Goal: Communication & Community: Answer question/provide support

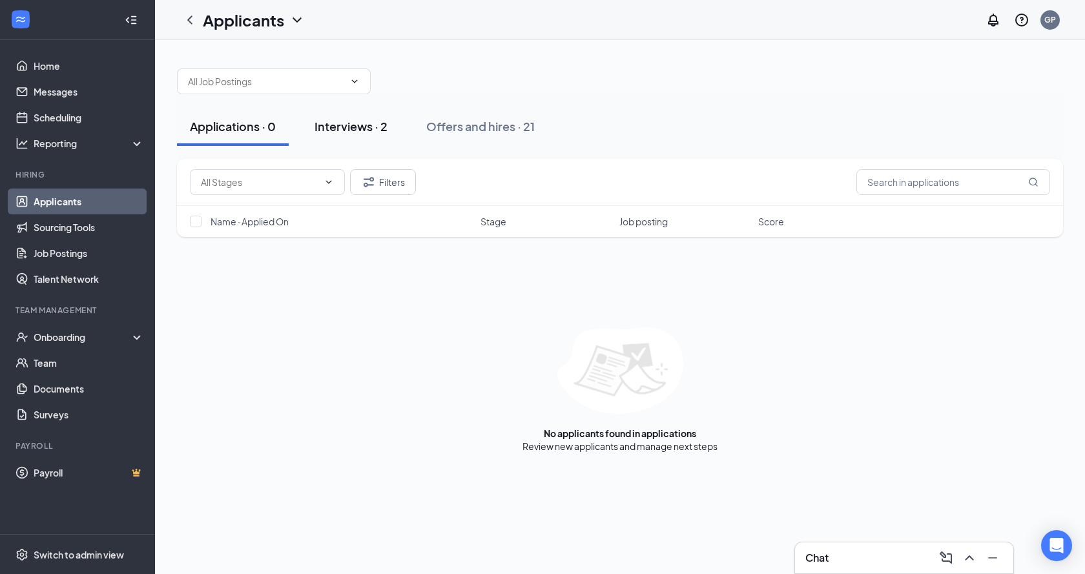
click at [369, 133] on div "Interviews · 2" at bounding box center [350, 126] width 73 height 16
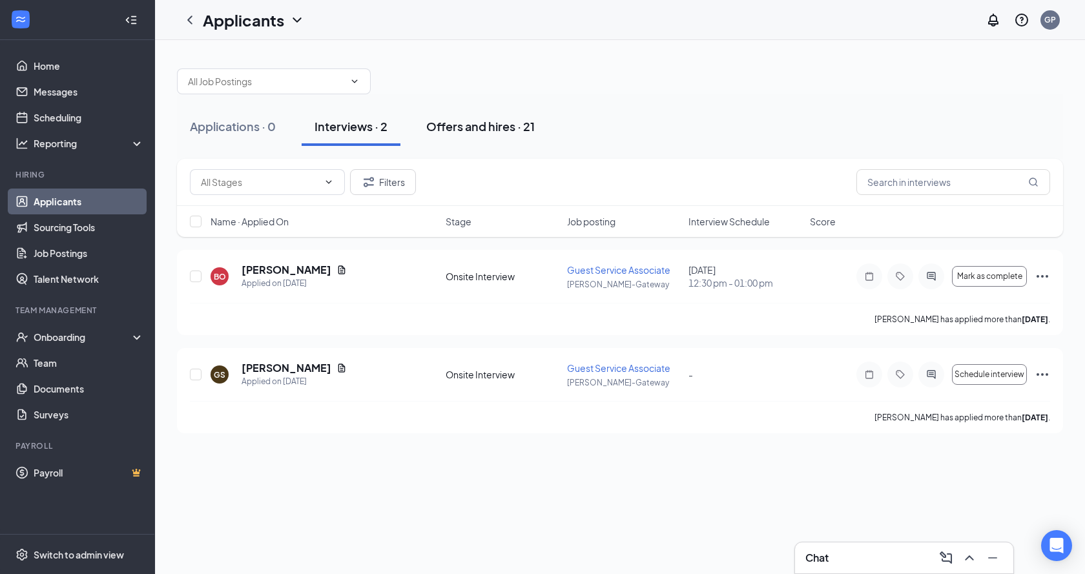
click at [499, 127] on div "Offers and hires · 21" at bounding box center [480, 126] width 108 height 16
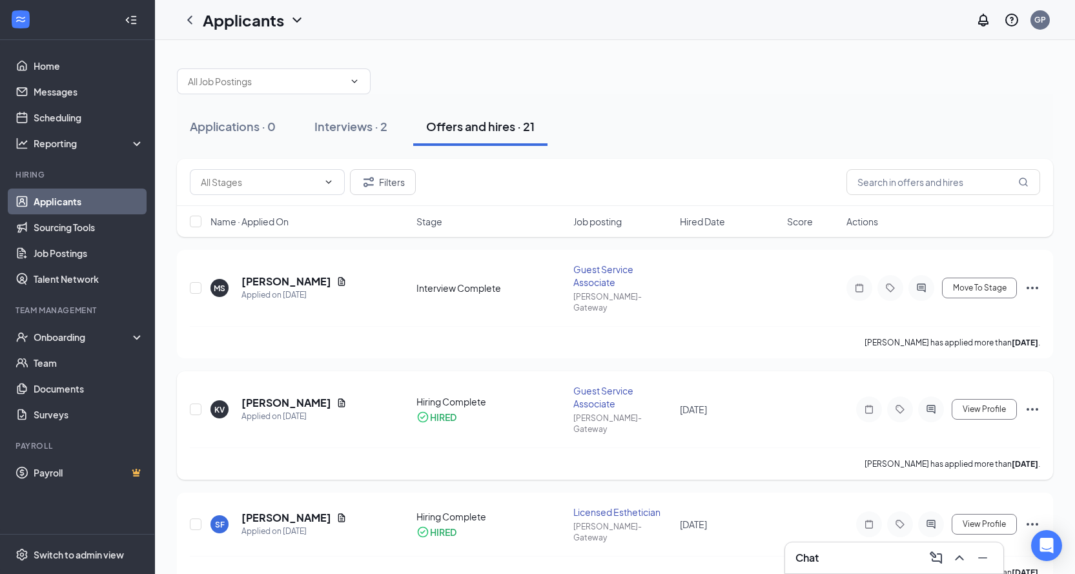
click at [1034, 402] on icon "Ellipses" at bounding box center [1032, 409] width 15 height 15
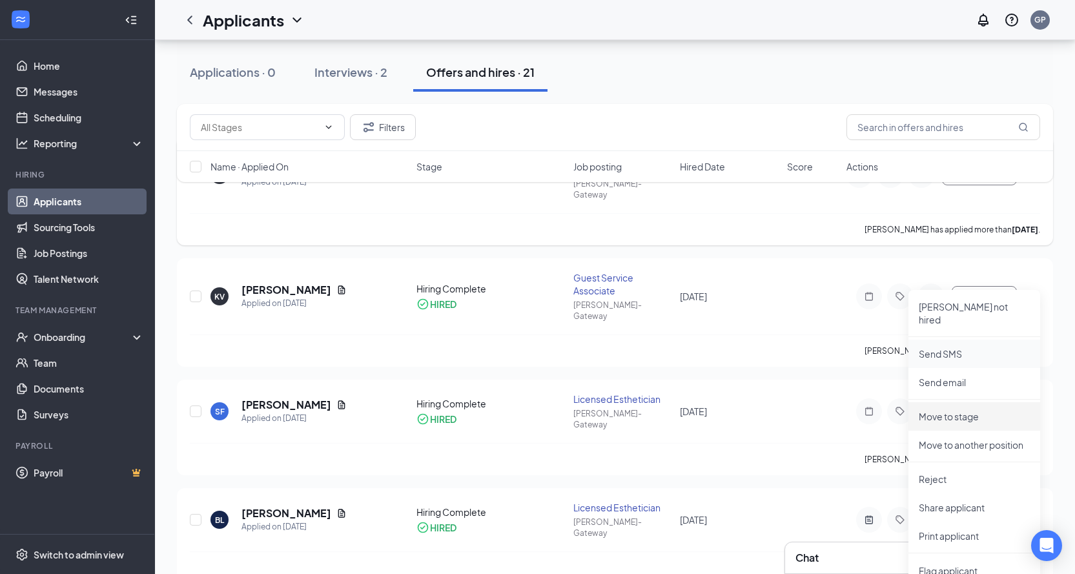
scroll to position [129, 0]
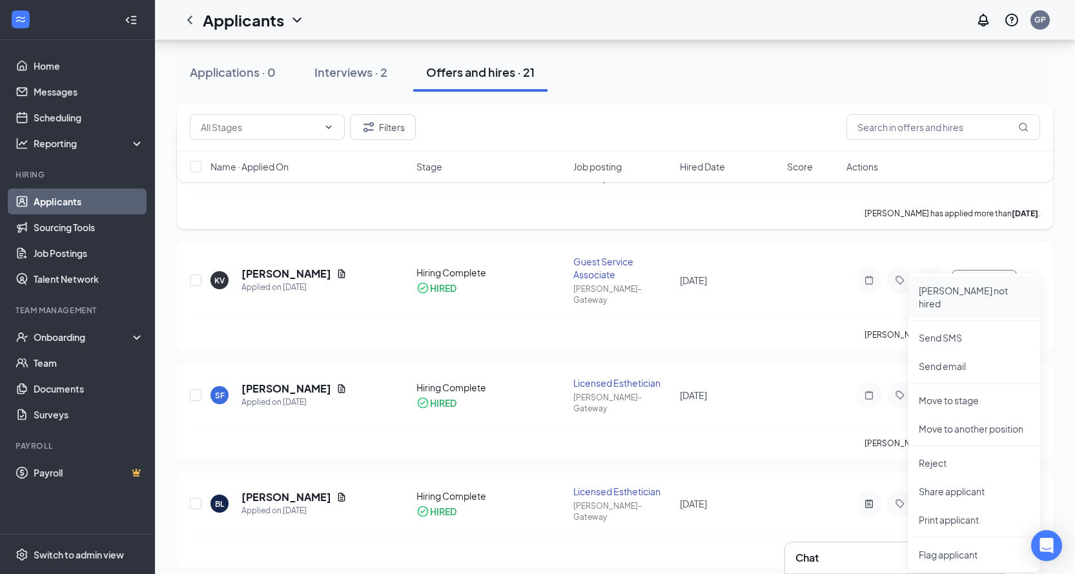
click at [965, 296] on p "[PERSON_NAME] not hired" at bounding box center [974, 297] width 111 height 26
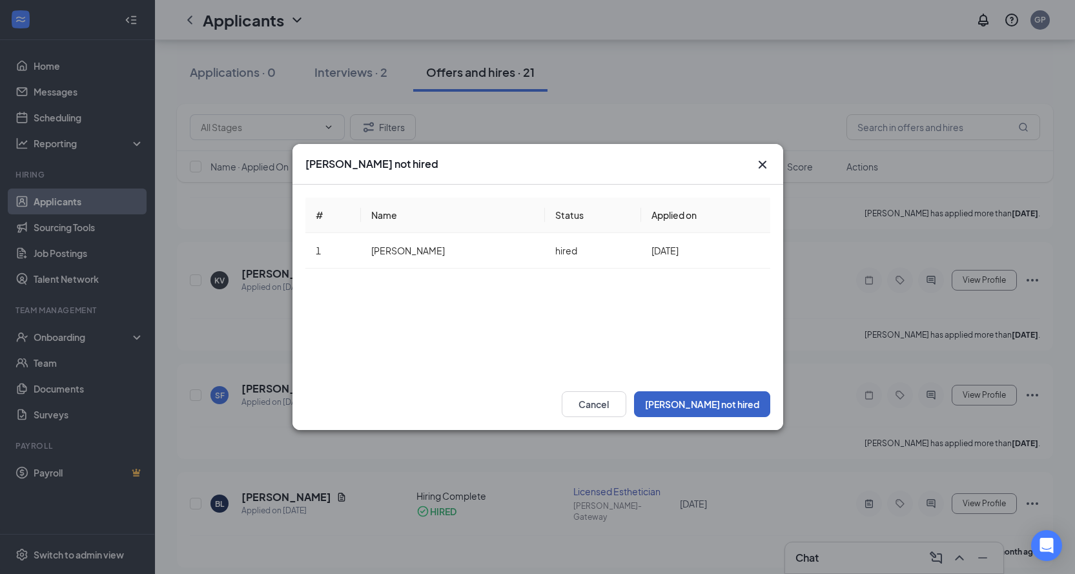
click at [728, 397] on button "[PERSON_NAME] not hired" at bounding box center [702, 404] width 136 height 26
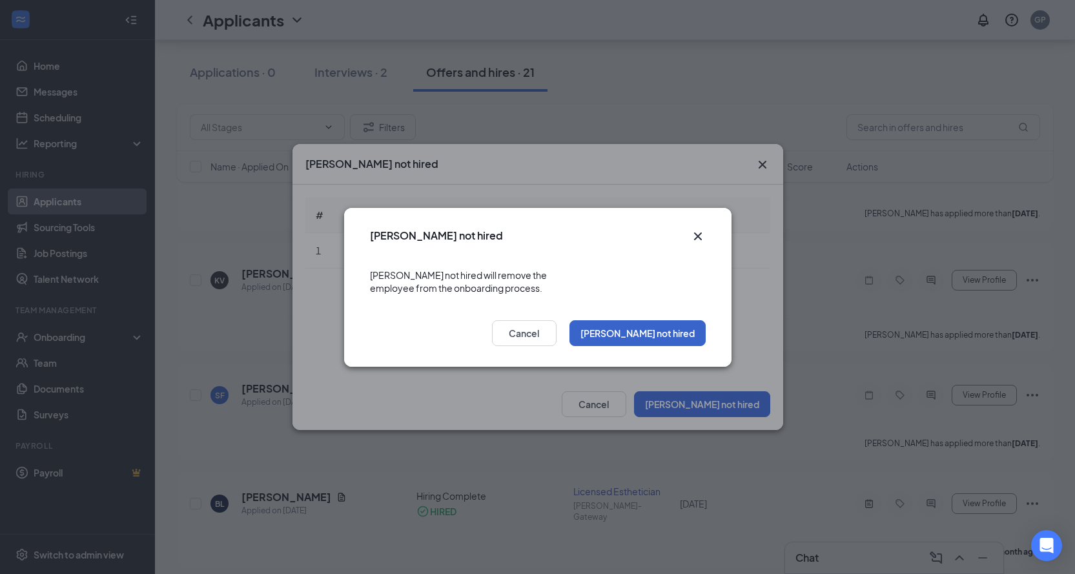
click at [676, 331] on button "[PERSON_NAME] not hired" at bounding box center [638, 333] width 136 height 26
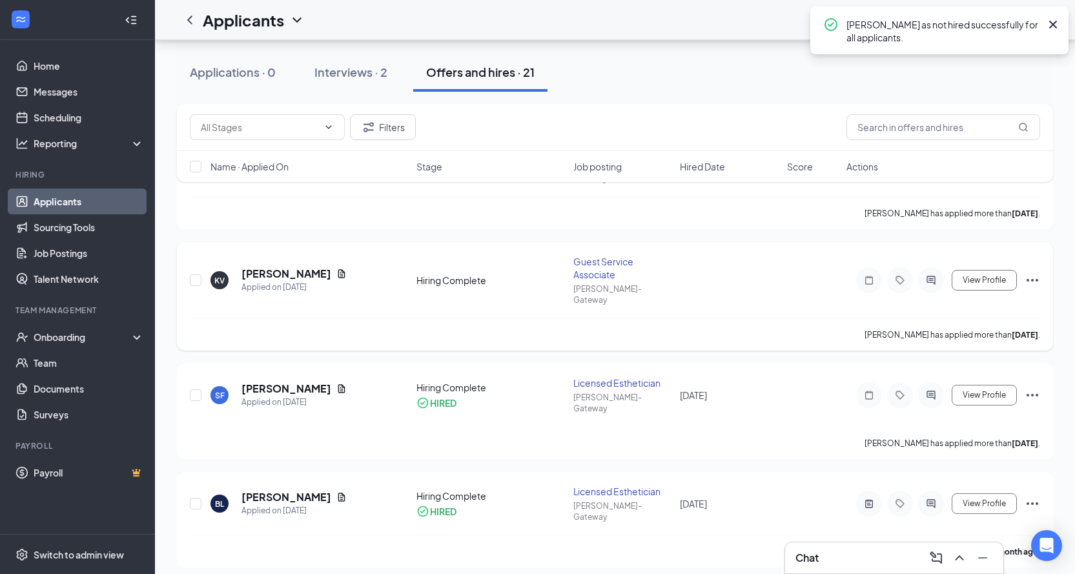
click at [1034, 273] on icon "Ellipses" at bounding box center [1032, 280] width 15 height 15
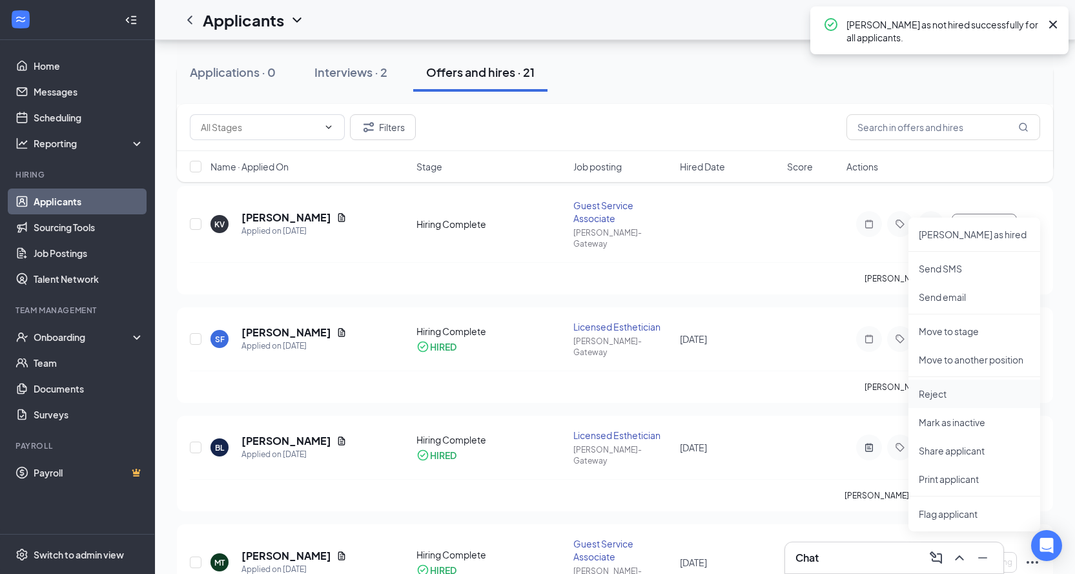
scroll to position [258, 0]
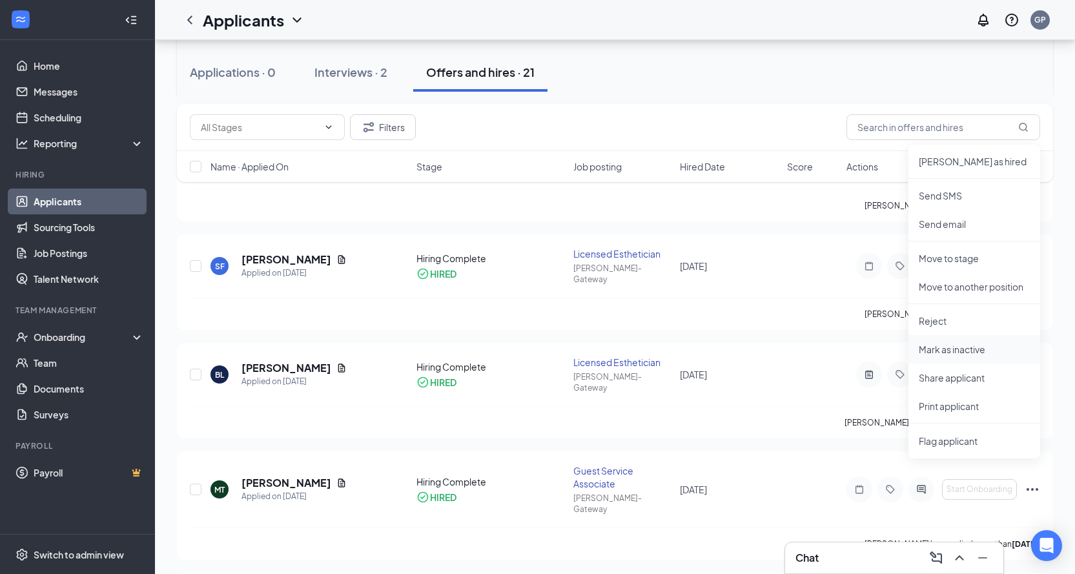
click at [960, 353] on p "Mark as inactive" at bounding box center [974, 349] width 111 height 13
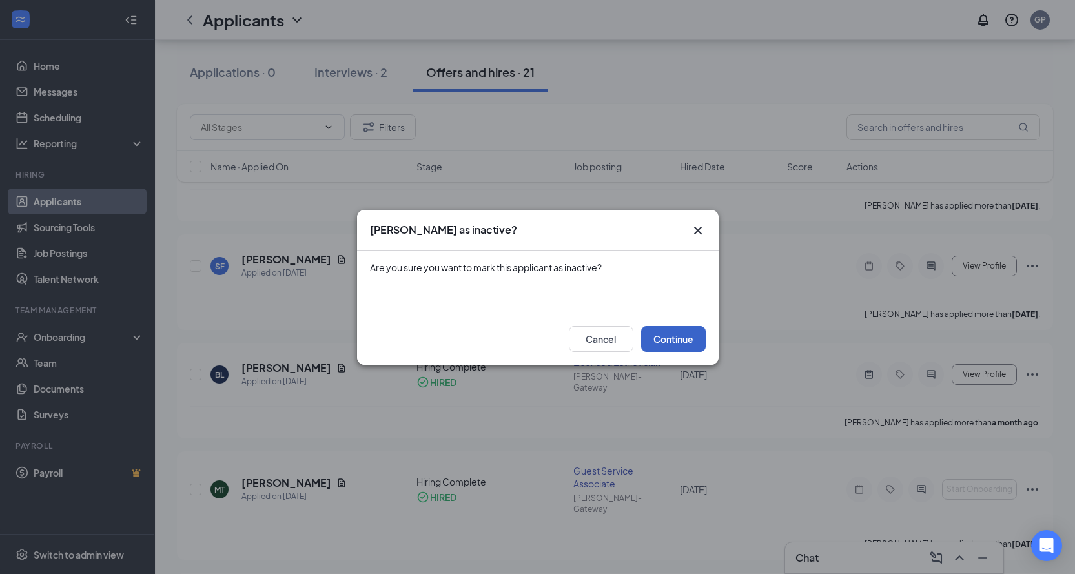
click at [677, 344] on button "Continue" at bounding box center [673, 339] width 65 height 26
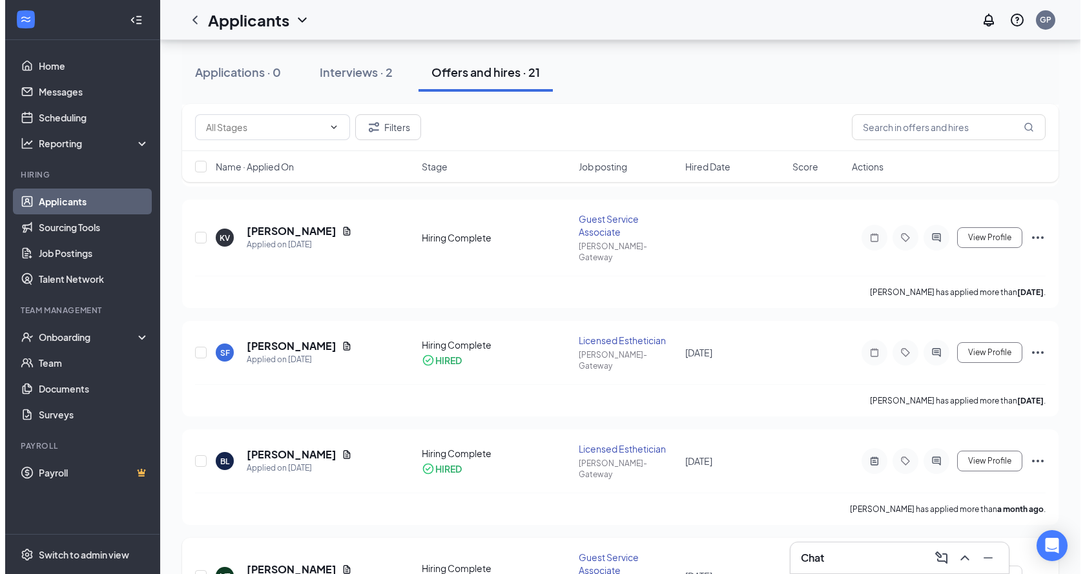
scroll to position [0, 0]
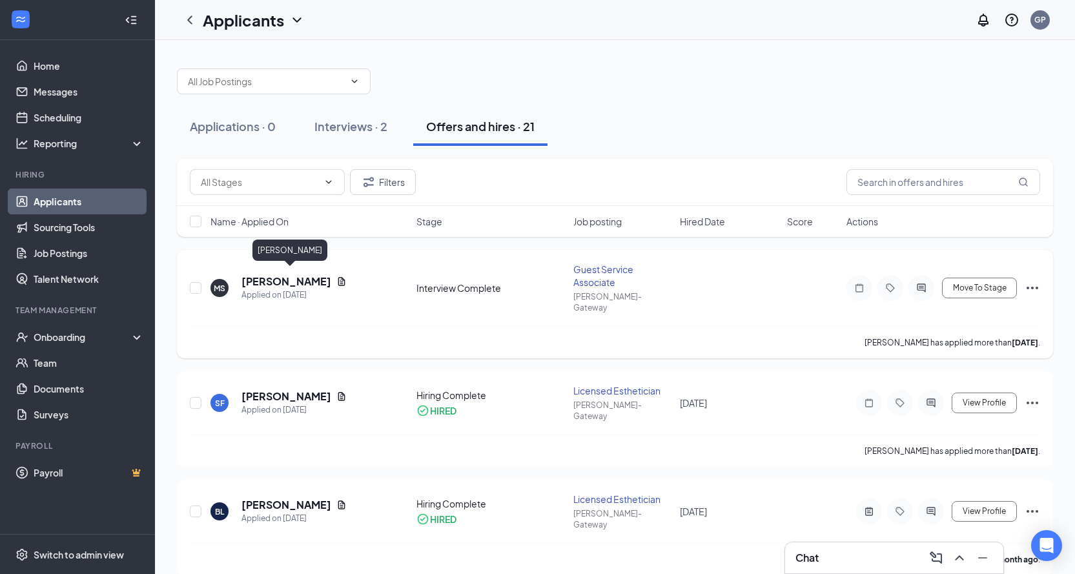
click at [283, 280] on h5 "[PERSON_NAME]" at bounding box center [287, 281] width 90 height 14
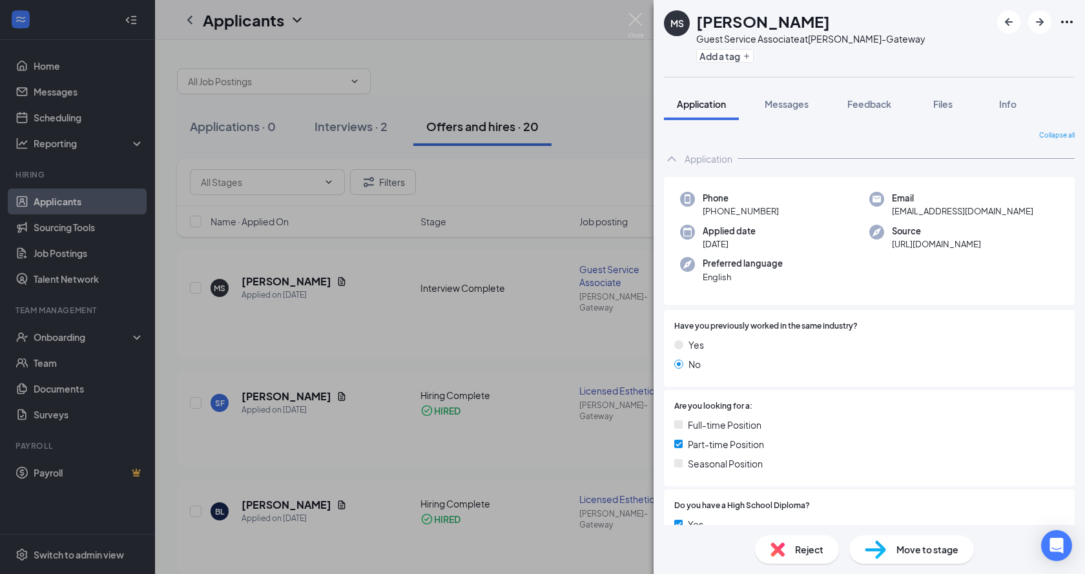
click at [892, 212] on span "[EMAIL_ADDRESS][DOMAIN_NAME]" at bounding box center [962, 211] width 141 height 13
drag, startPoint x: 888, startPoint y: 212, endPoint x: 1011, endPoint y: 205, distance: 123.5
click at [1014, 205] on span "[EMAIL_ADDRESS][DOMAIN_NAME]" at bounding box center [962, 211] width 141 height 13
copy span "[EMAIL_ADDRESS][DOMAIN_NAME]"
click at [912, 547] on span "Move to stage" at bounding box center [927, 549] width 62 height 14
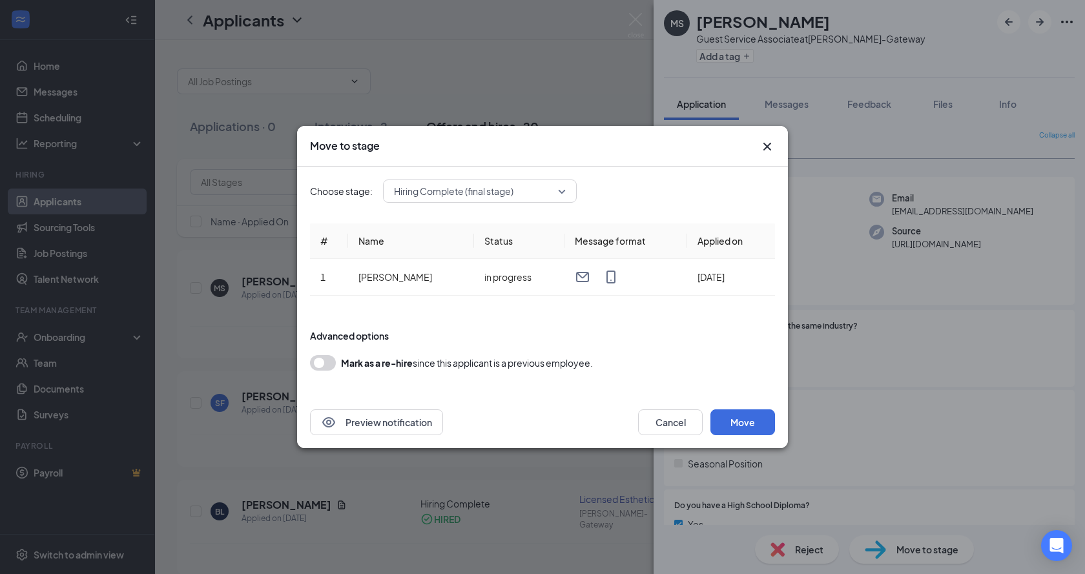
click at [762, 145] on icon "Cross" at bounding box center [766, 146] width 15 height 15
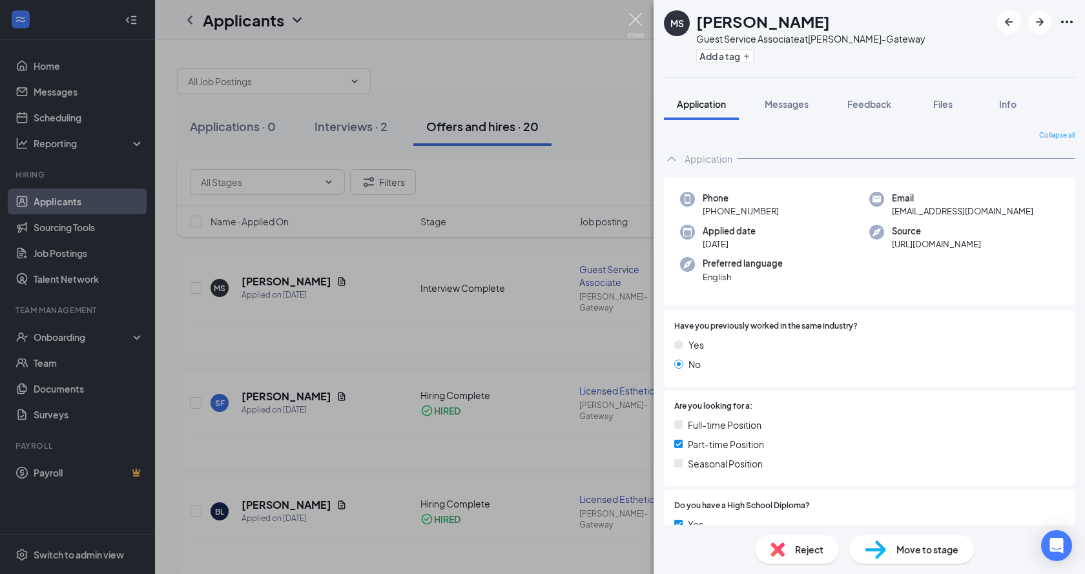
click at [635, 21] on img at bounding box center [636, 25] width 16 height 25
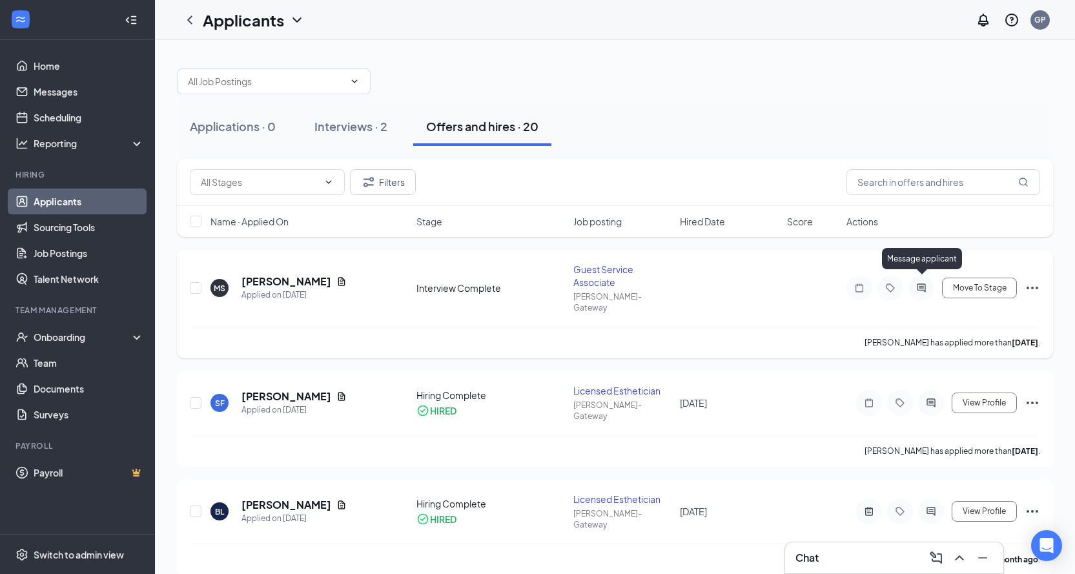
click at [919, 283] on icon "ActiveChat" at bounding box center [921, 288] width 15 height 10
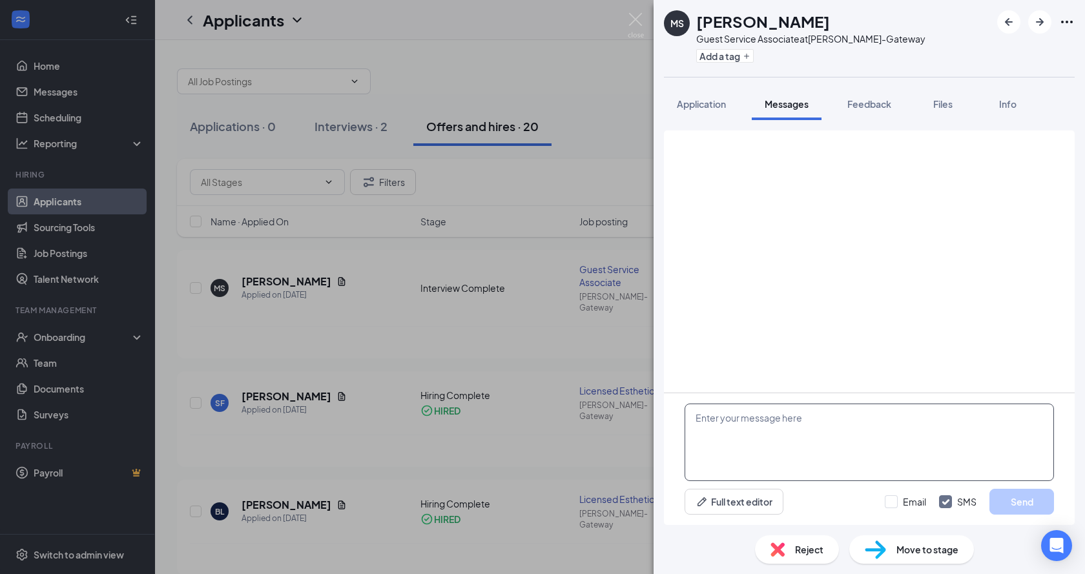
click at [765, 444] on textarea at bounding box center [869, 442] width 369 height 77
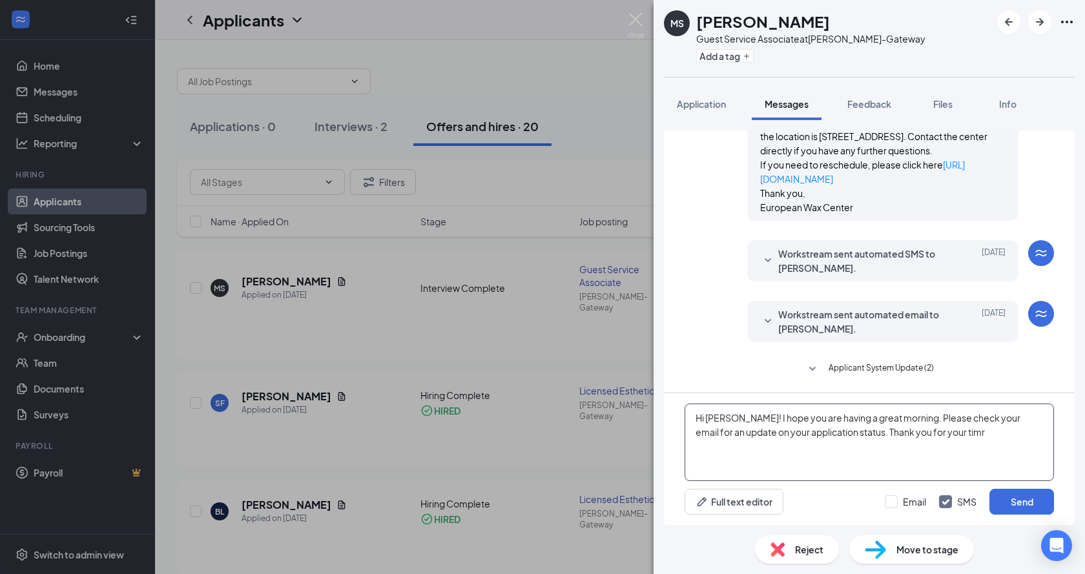
scroll to position [730, 0]
click at [763, 459] on textarea "Hi [PERSON_NAME]! I hope you are having a great morning. Please check your emai…" at bounding box center [869, 442] width 369 height 77
click at [968, 447] on textarea "Hi [PERSON_NAME]! I hope you are having a great morning. Please check your emai…" at bounding box center [869, 442] width 369 height 77
click at [887, 462] on textarea "Hi [PERSON_NAME]! I hope you are having a great morning. Please check your emai…" at bounding box center [869, 442] width 369 height 77
click at [962, 456] on textarea "Hi [PERSON_NAME]! I hope you are having a great morning. Please check your emai…" at bounding box center [869, 442] width 369 height 77
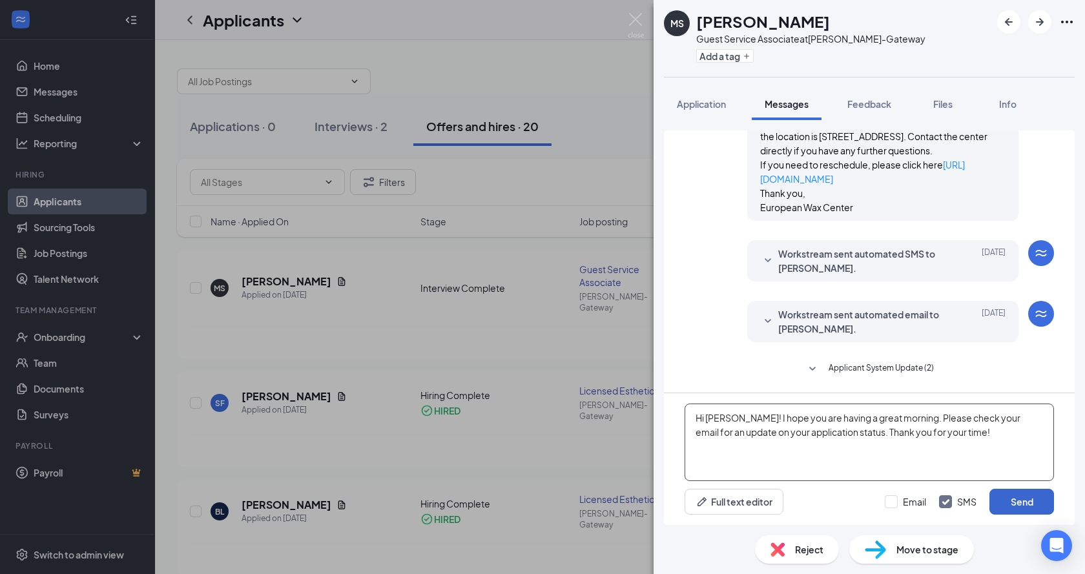
type textarea "Hi [PERSON_NAME]! I hope you are having a great morning. Please check your emai…"
click at [1035, 505] on button "Send" at bounding box center [1021, 502] width 65 height 26
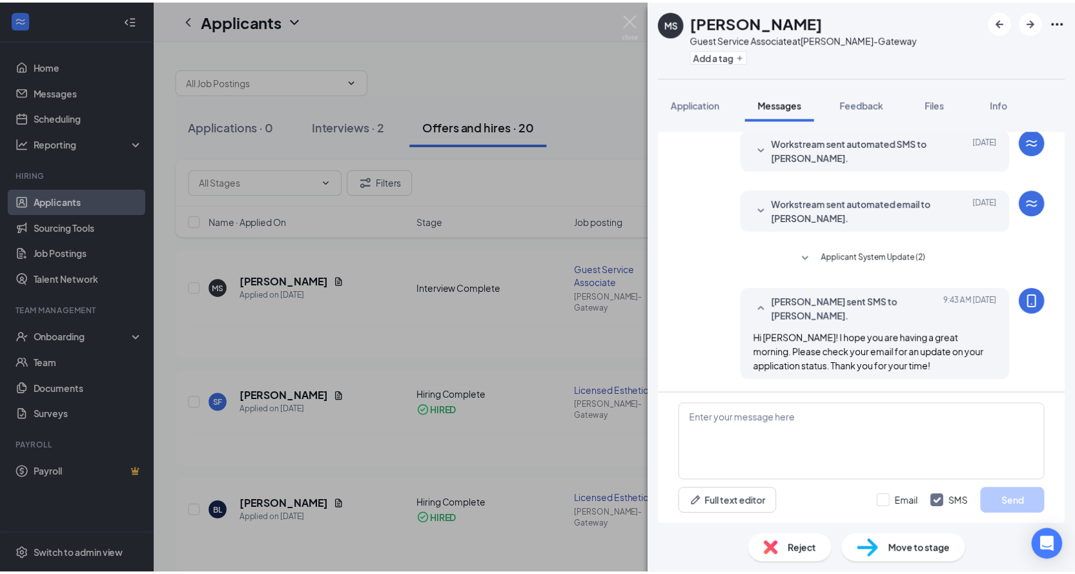
scroll to position [841, 0]
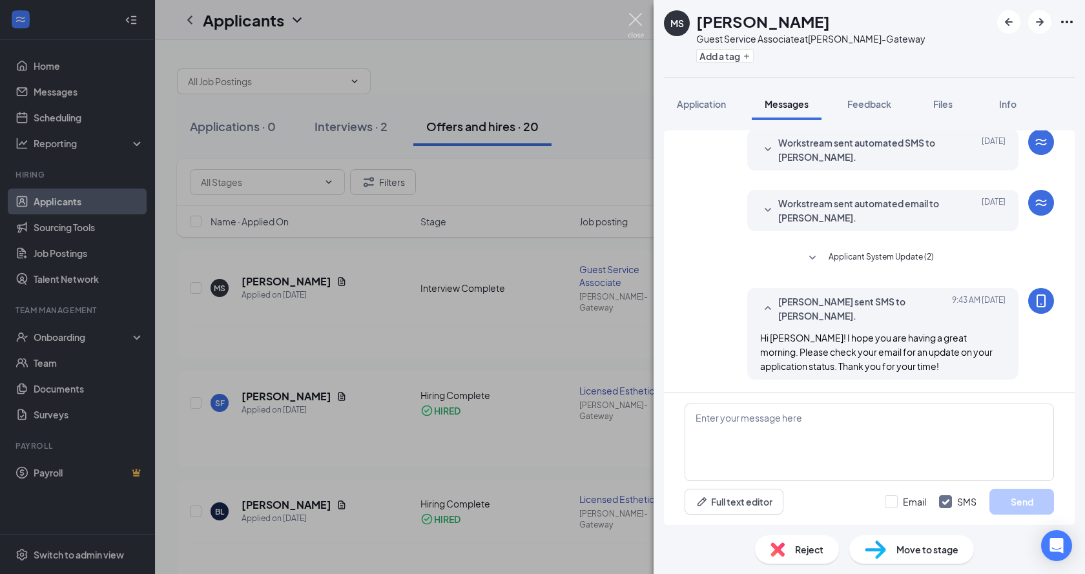
click at [640, 19] on img at bounding box center [636, 25] width 16 height 25
